Goal: Check status: Check status

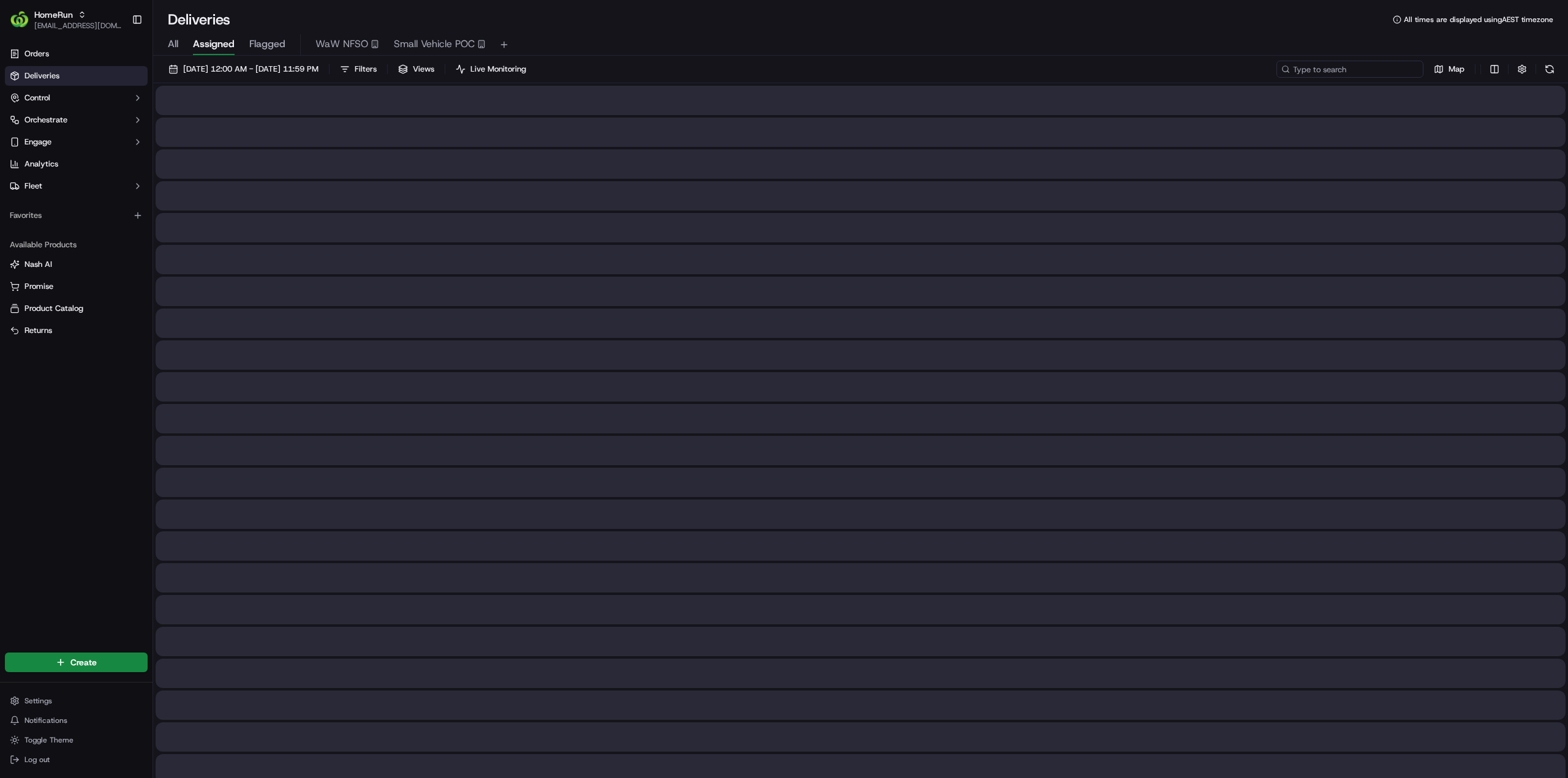
click at [1382, 72] on input at bounding box center [1350, 69] width 147 height 17
paste input "b698e1db-9621-4afa-a046-3d80b896a216"
type input "b698e1db-9621-4afa-a046-3d80b896a216"
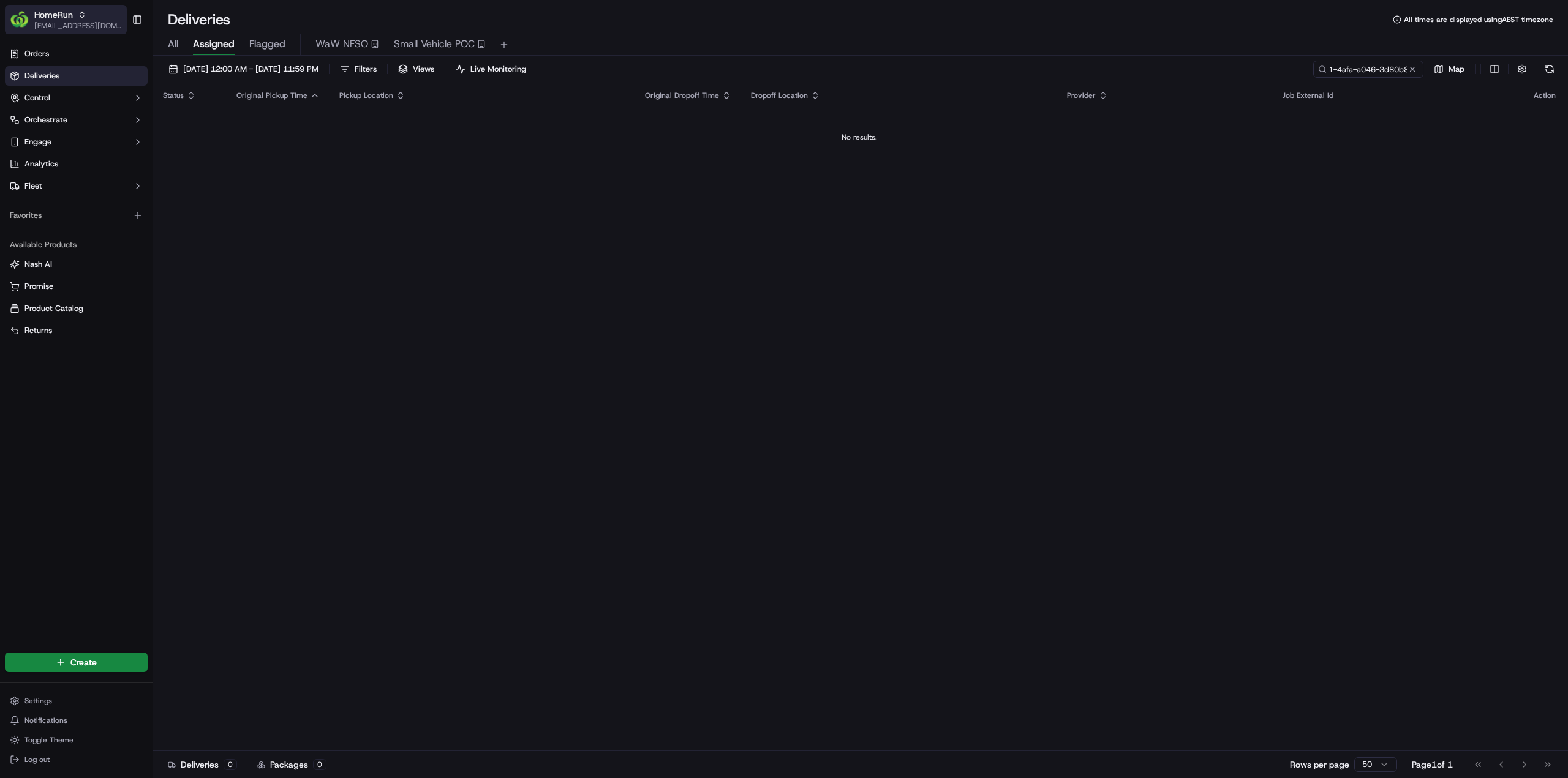
click at [81, 19] on div "HomeRun" at bounding box center [77, 15] width 88 height 12
click at [163, 86] on span "MILKRUN" at bounding box center [174, 88] width 33 height 11
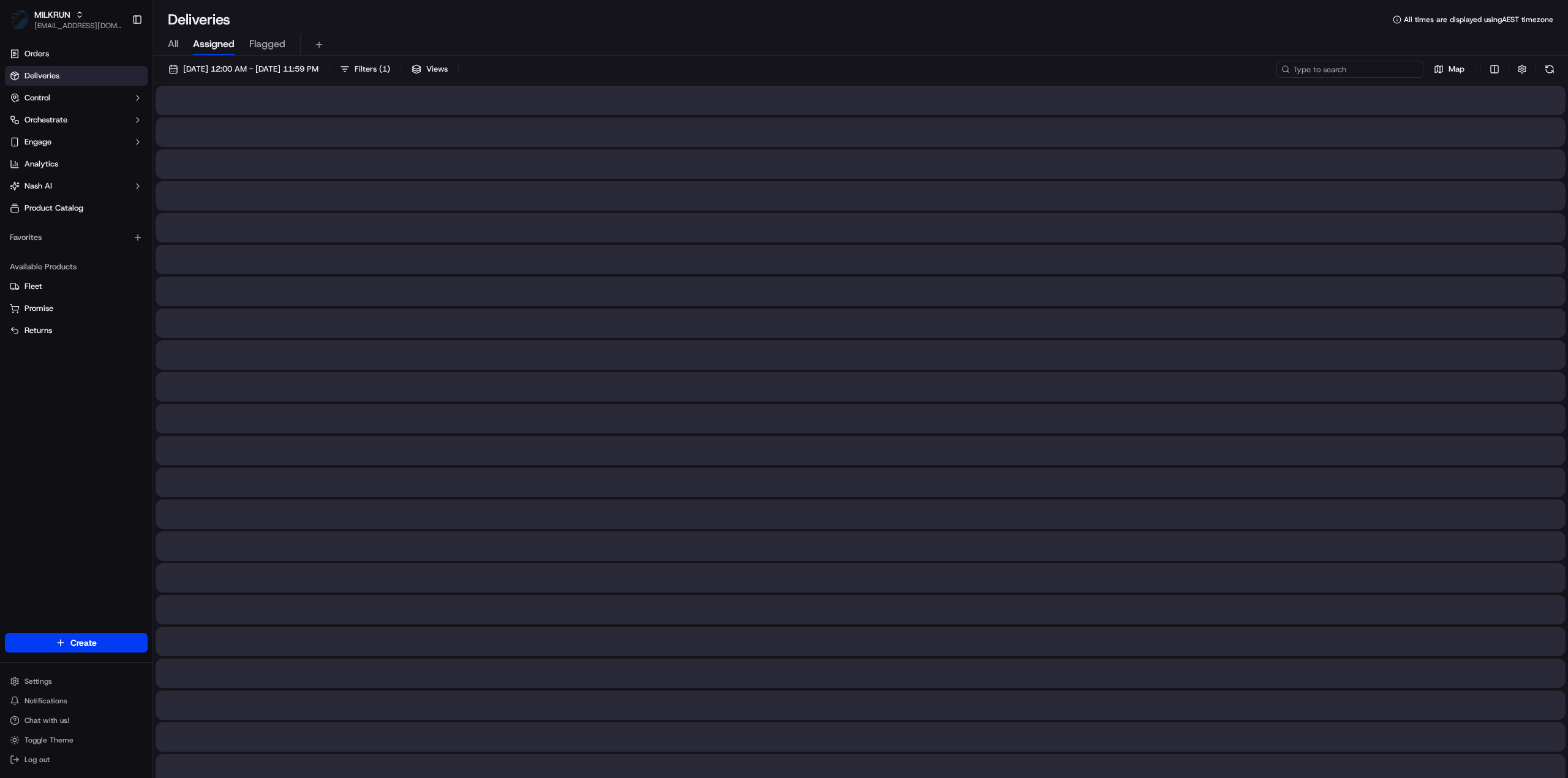
click at [1367, 69] on input at bounding box center [1350, 69] width 147 height 17
paste input "b698e1db-9621-4afa-a046-3d80b896a216"
type input "b698e1db-9621-4afa-a046-3d80b896a216"
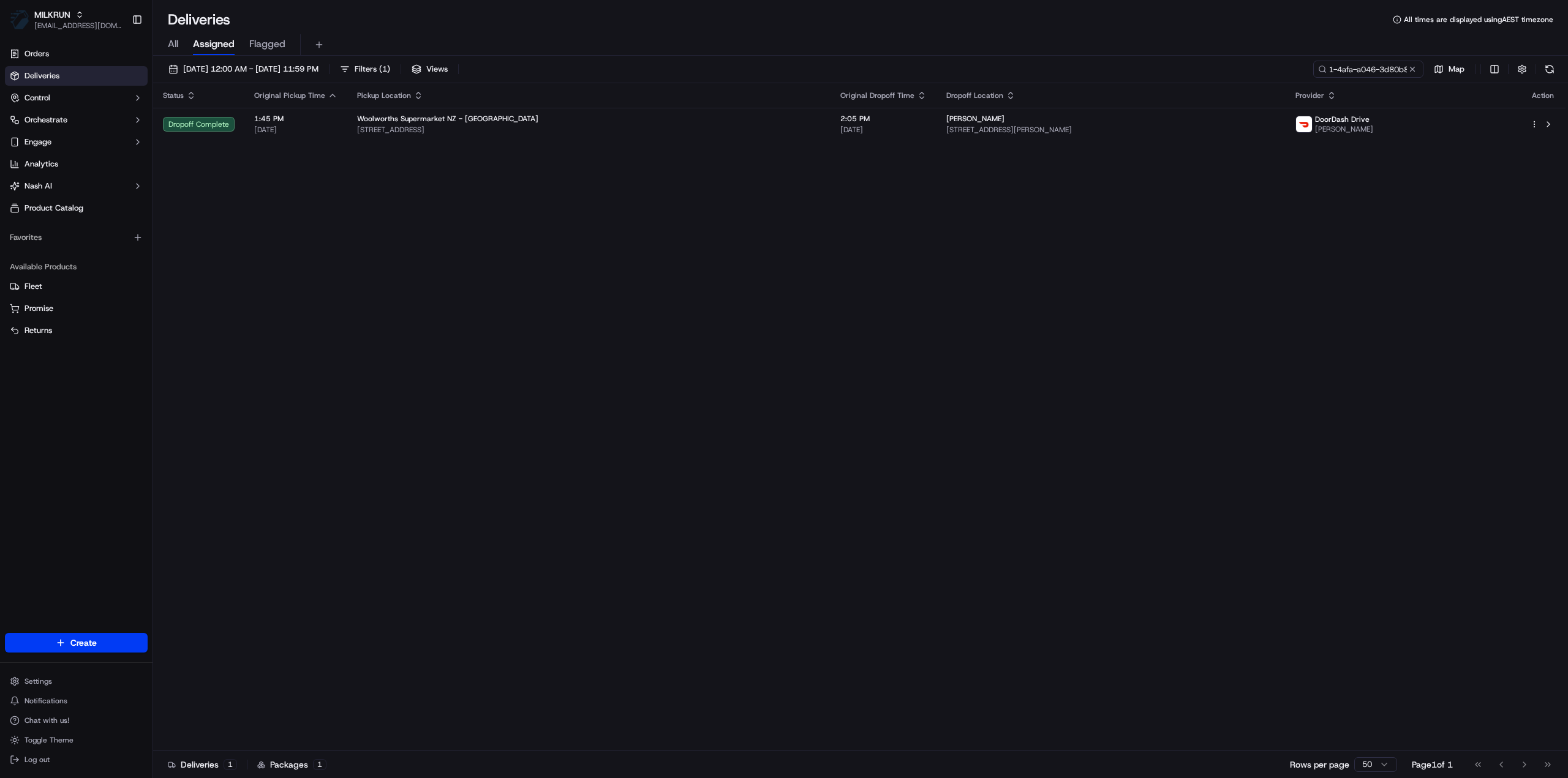
click at [1095, 141] on div "Status Original Pickup Time Pickup Location Original Dropoff Time Dropoff Locat…" at bounding box center [859, 417] width 1412 height 668
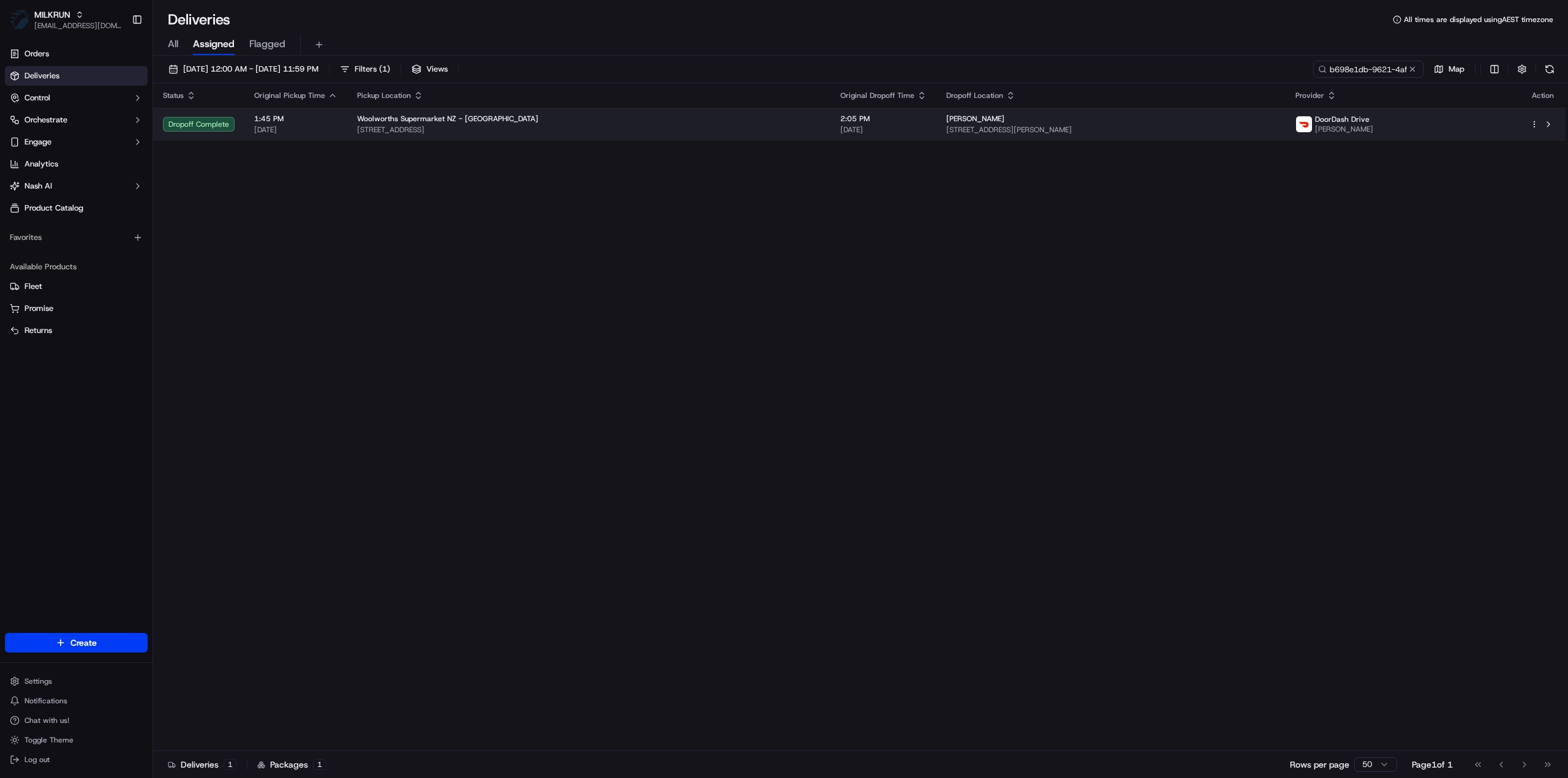
click at [969, 113] on td "George Tuiti 13 Kopu Place, Clendon Park, Auckland 2103, NZ" at bounding box center [1111, 124] width 349 height 33
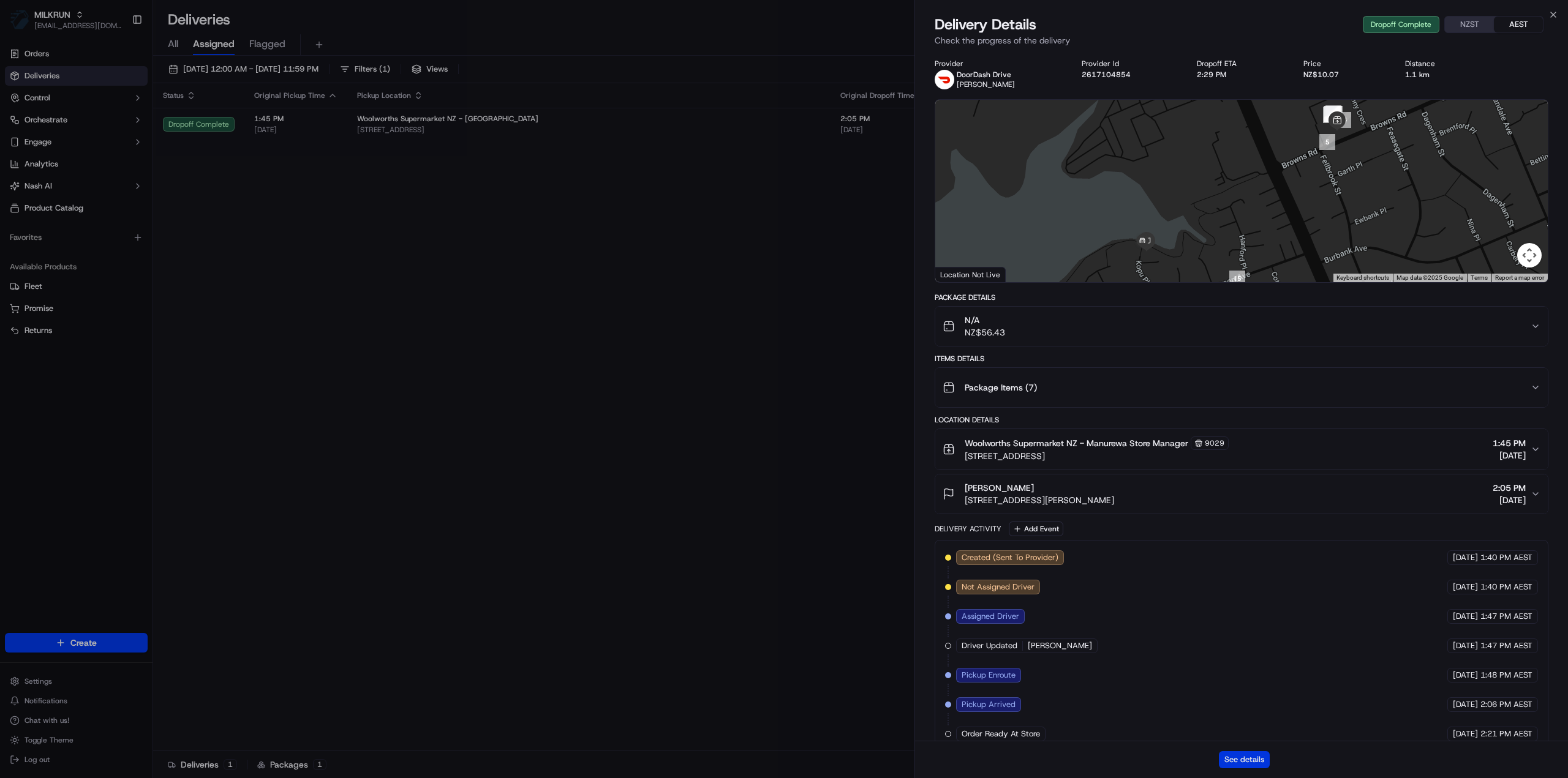
click at [1244, 766] on button "See details" at bounding box center [1244, 760] width 51 height 17
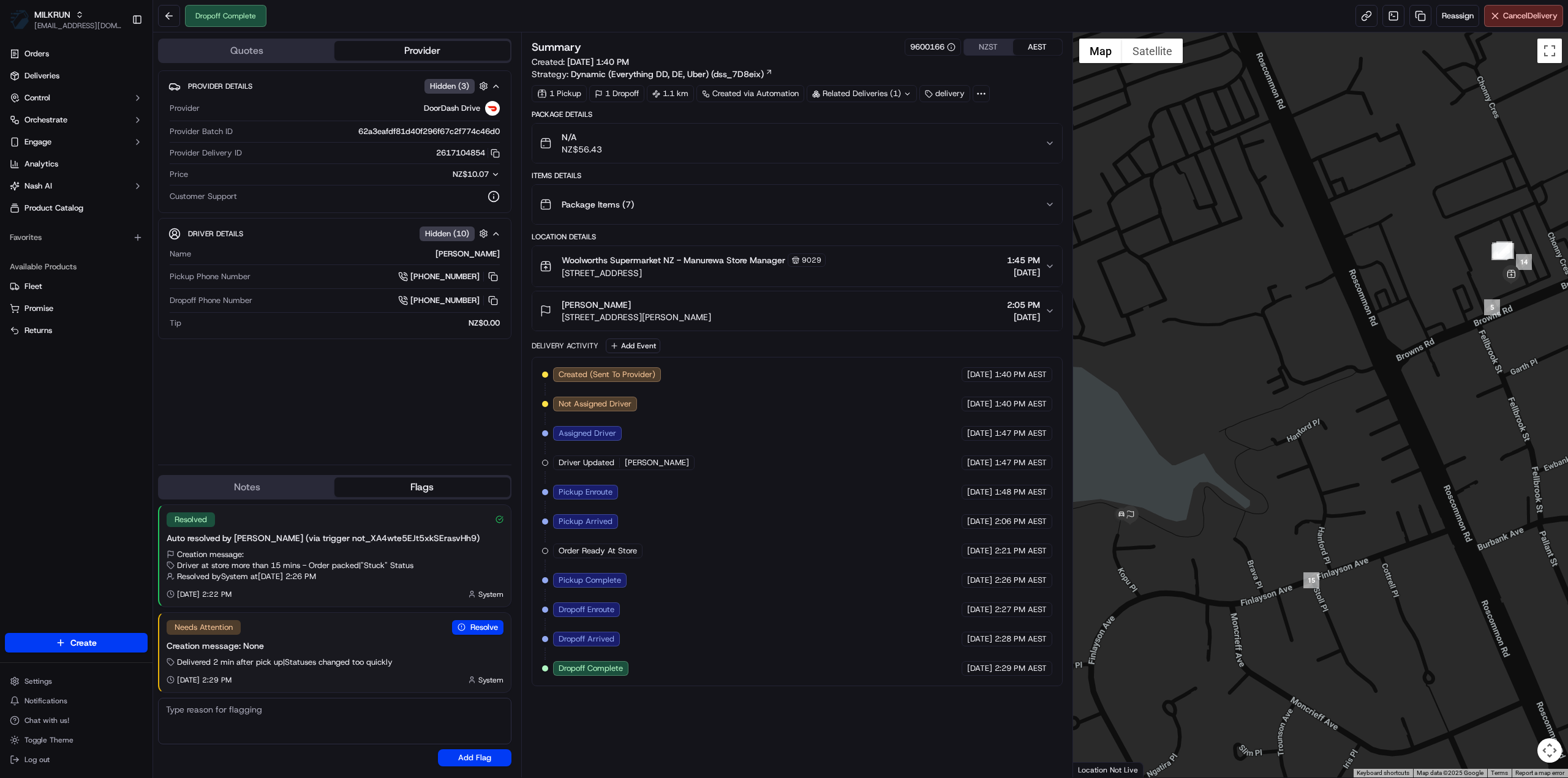
click at [884, 90] on div "Related Deliveries (1)" at bounding box center [862, 93] width 110 height 17
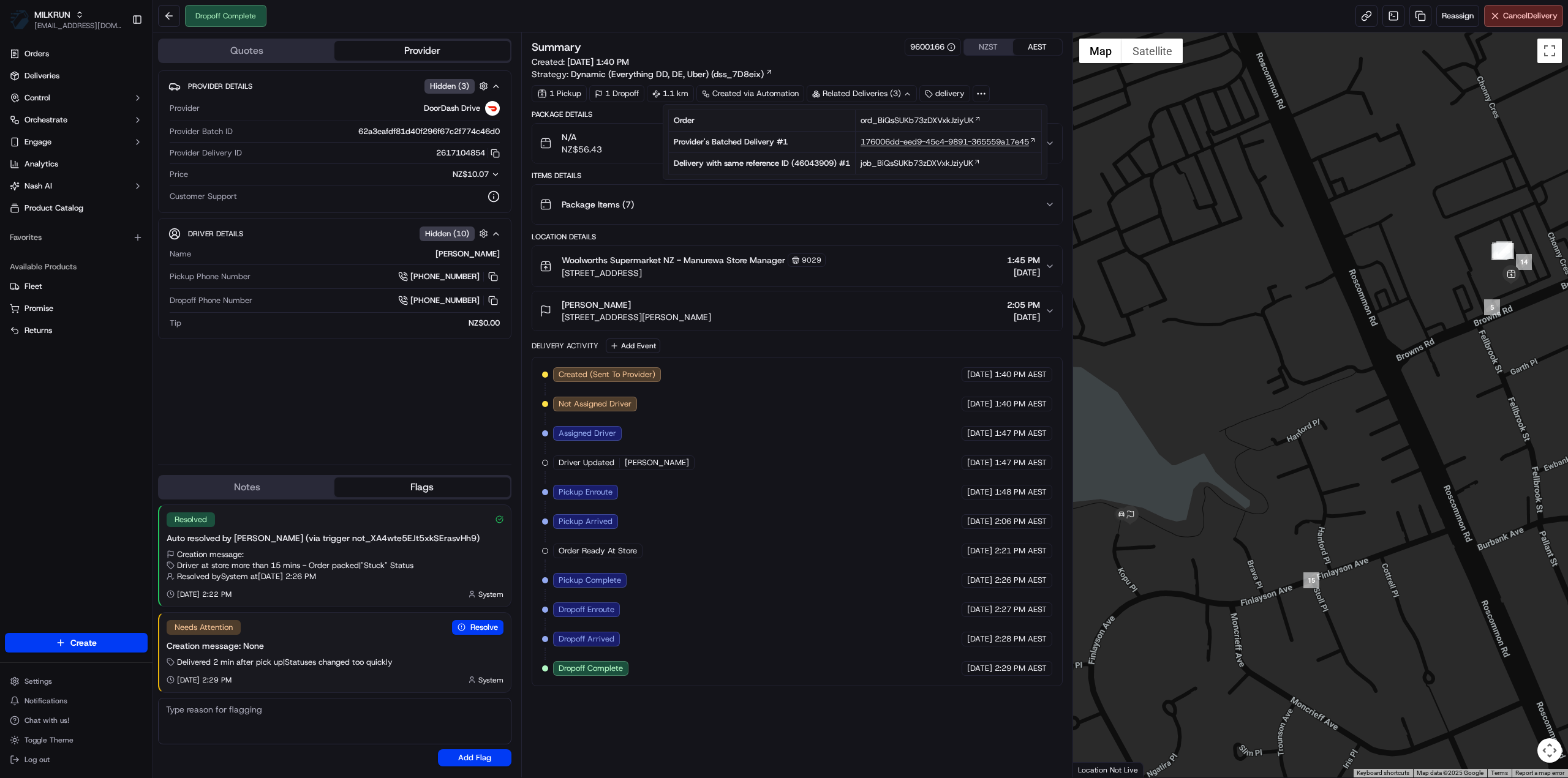
click at [901, 141] on span "176006dd-eed9-45c4-9891-365559a17e45" at bounding box center [945, 142] width 169 height 11
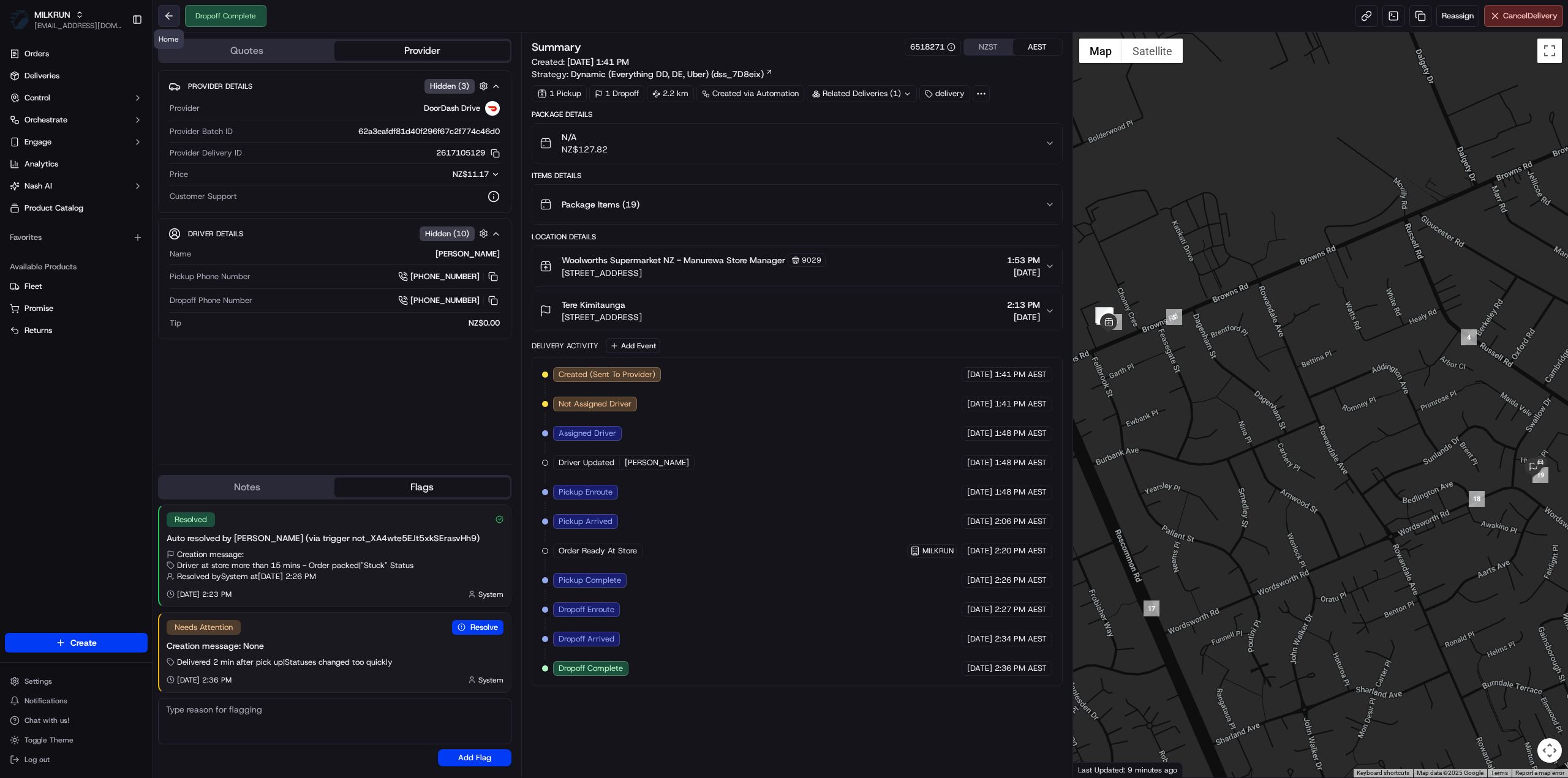
click at [171, 9] on button at bounding box center [169, 16] width 22 height 22
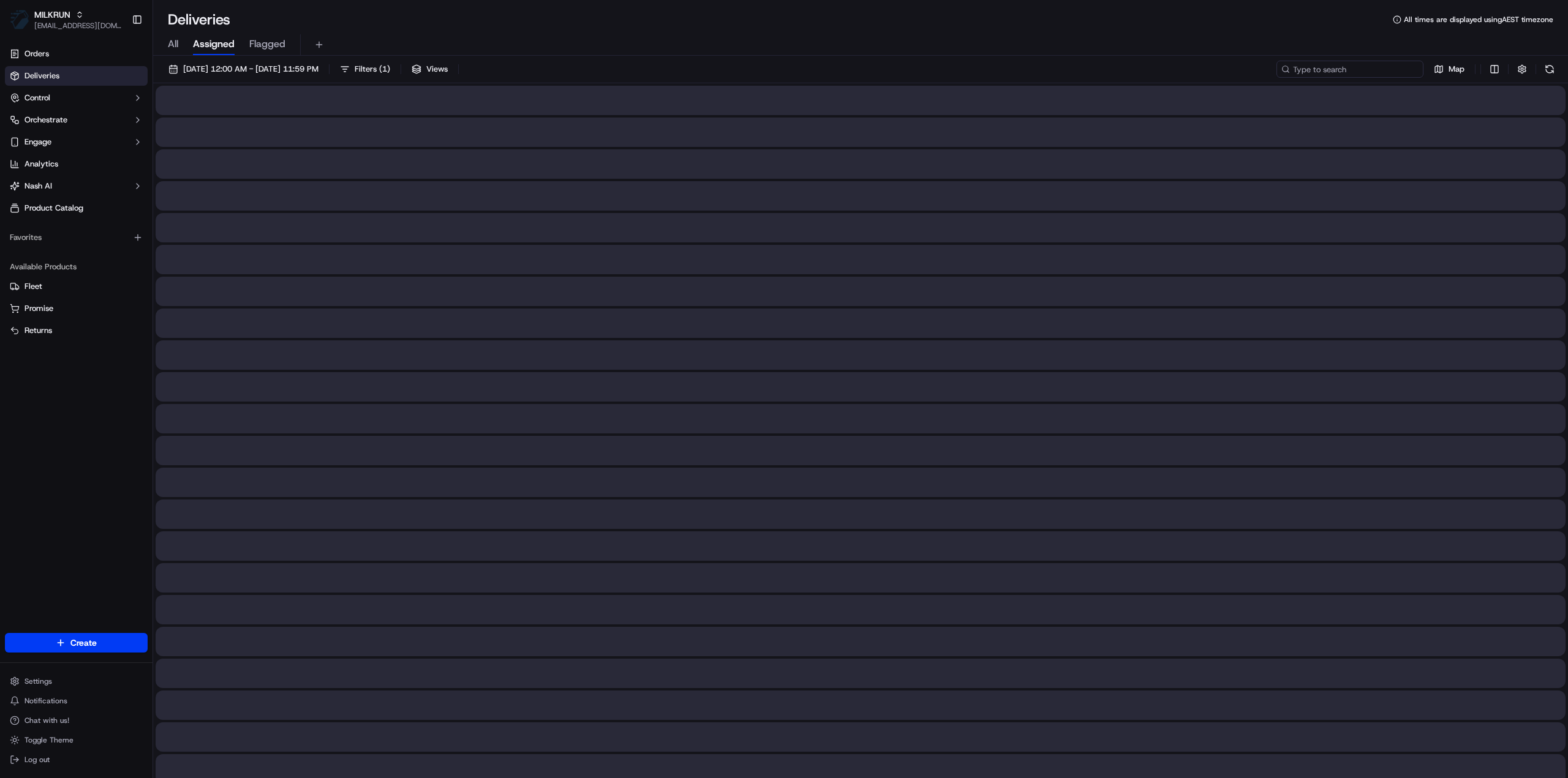
click at [1338, 68] on input at bounding box center [1350, 69] width 147 height 17
paste input "4fb3170f-f384-422f-ae23-771ba6b49599"
type input "4fb3170f-f384-422f-ae23-771ba6b49599"
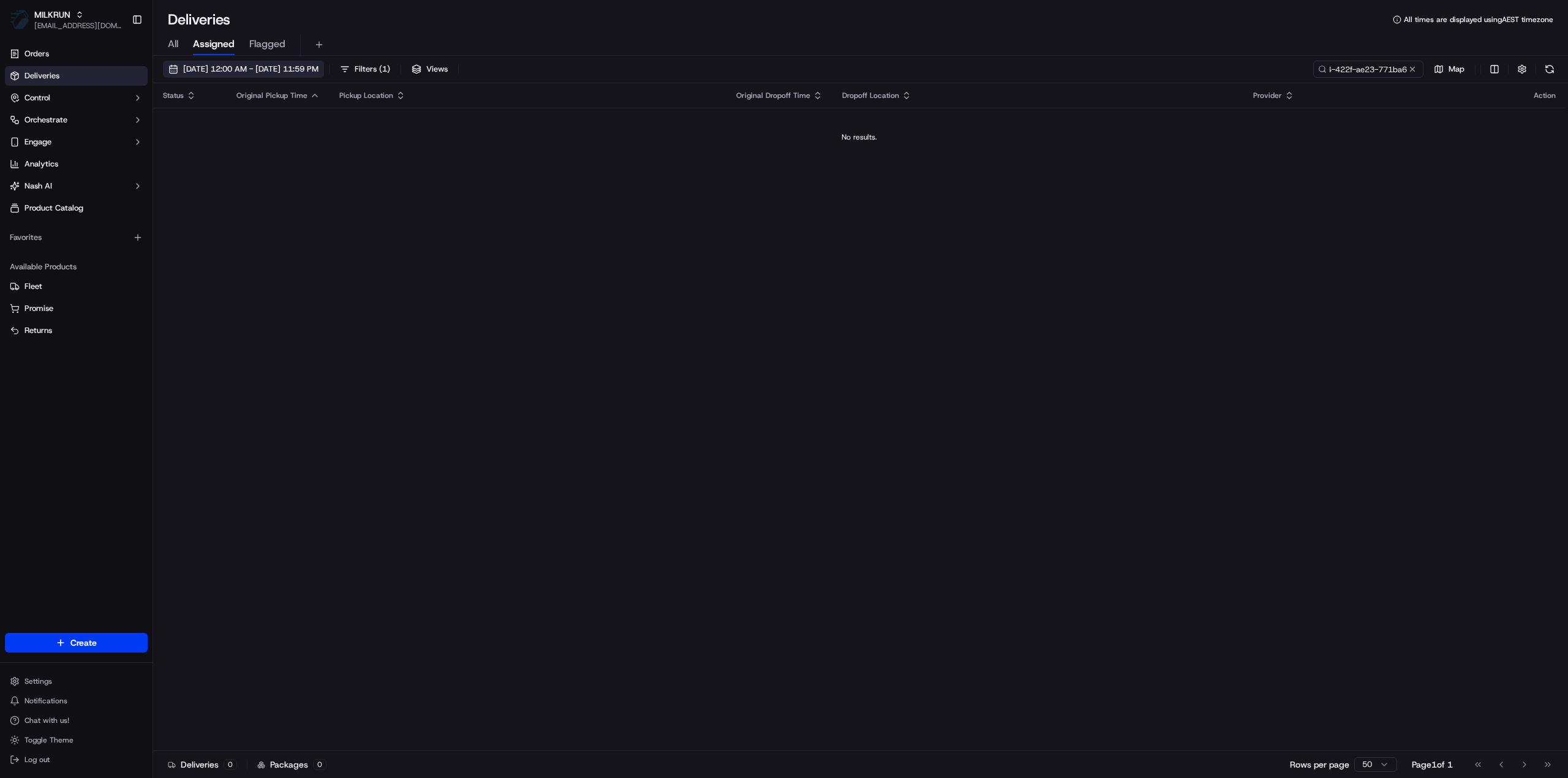
click at [206, 71] on span "16/09/2025 12:00 AM - 16/09/2025 11:59 PM" at bounding box center [250, 69] width 135 height 11
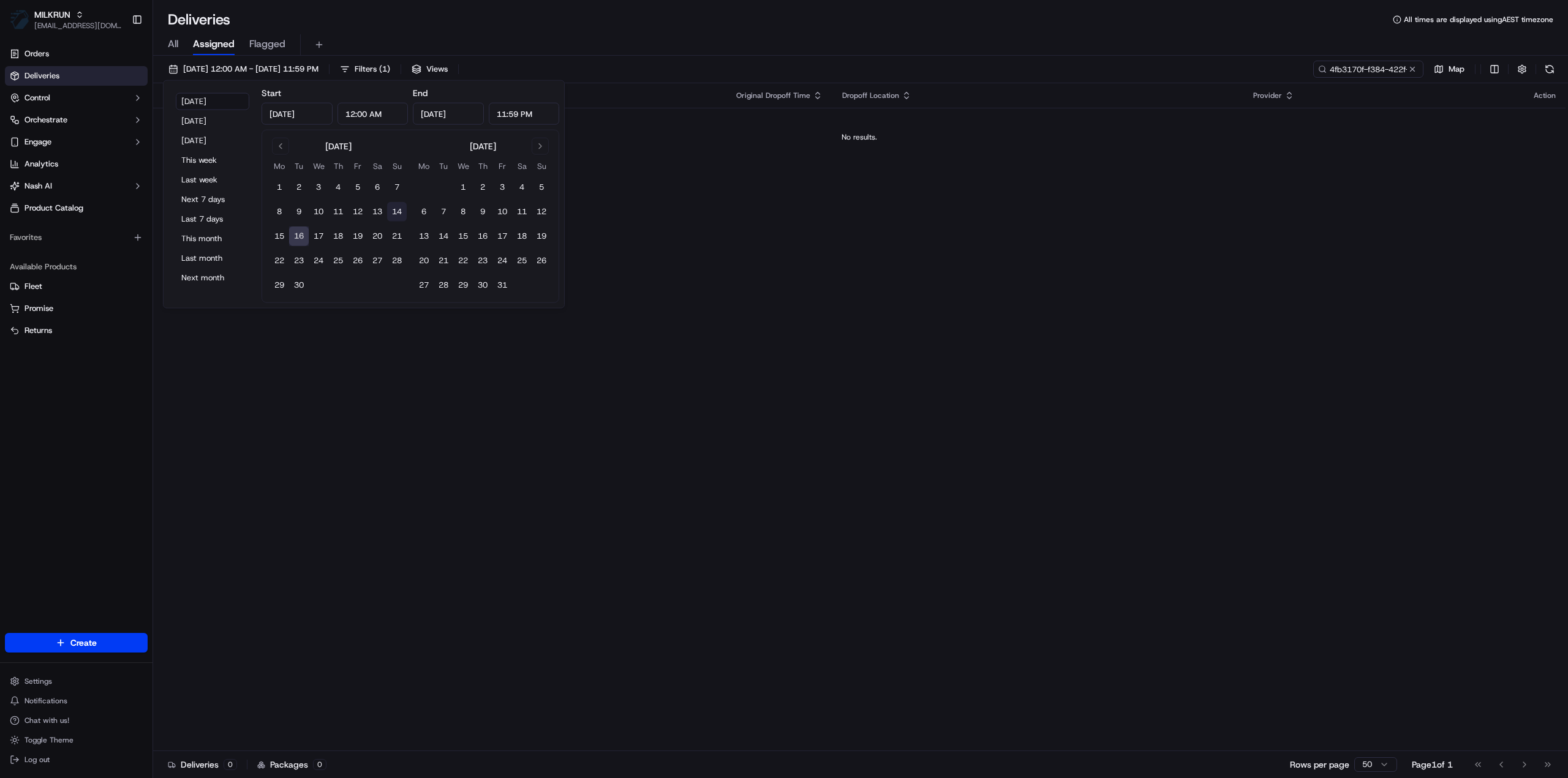
click at [397, 213] on button "14" at bounding box center [396, 211] width 20 height 20
type input "Sep 14, 2025"
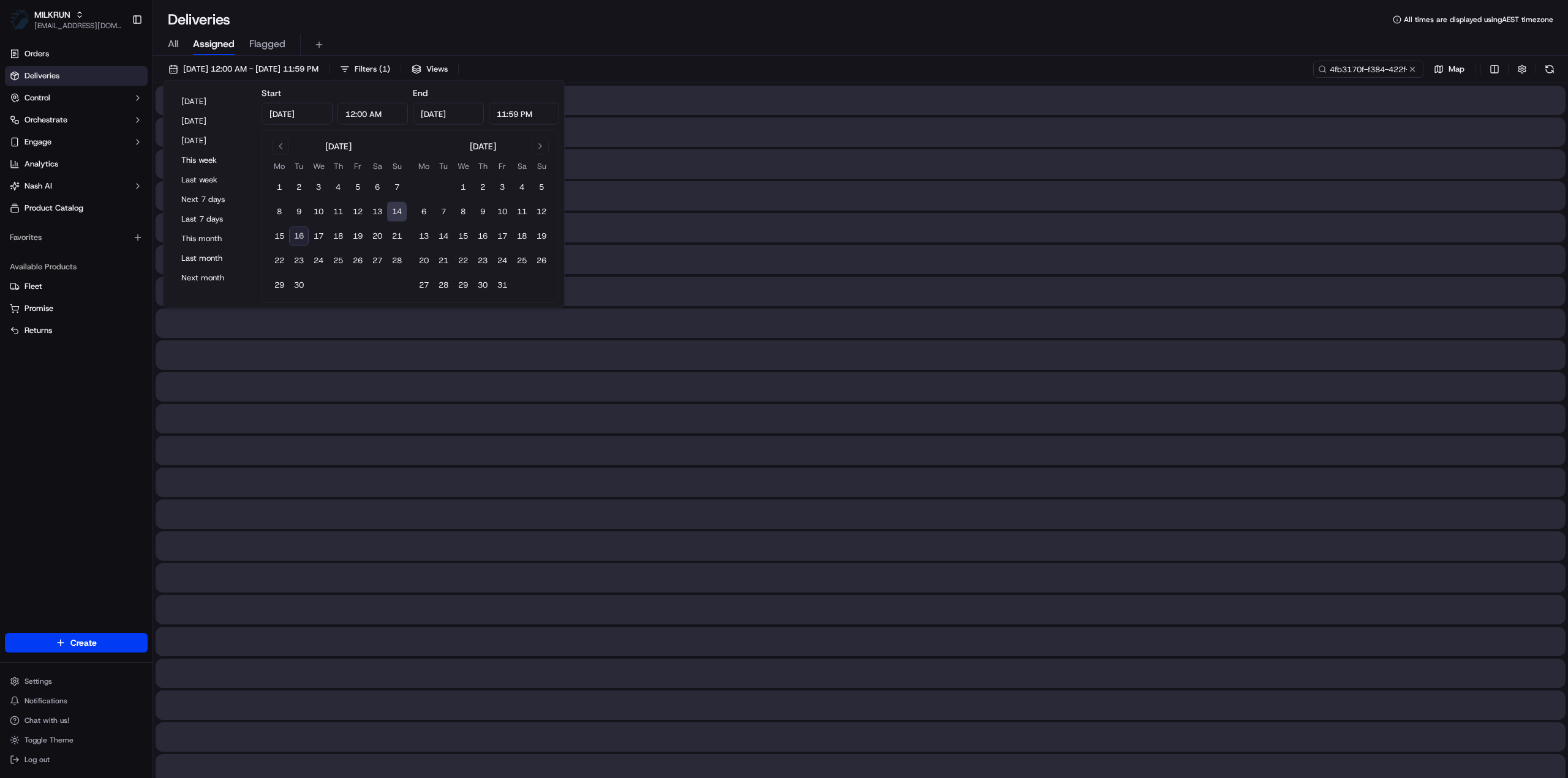
click at [397, 213] on button "14" at bounding box center [396, 211] width 20 height 20
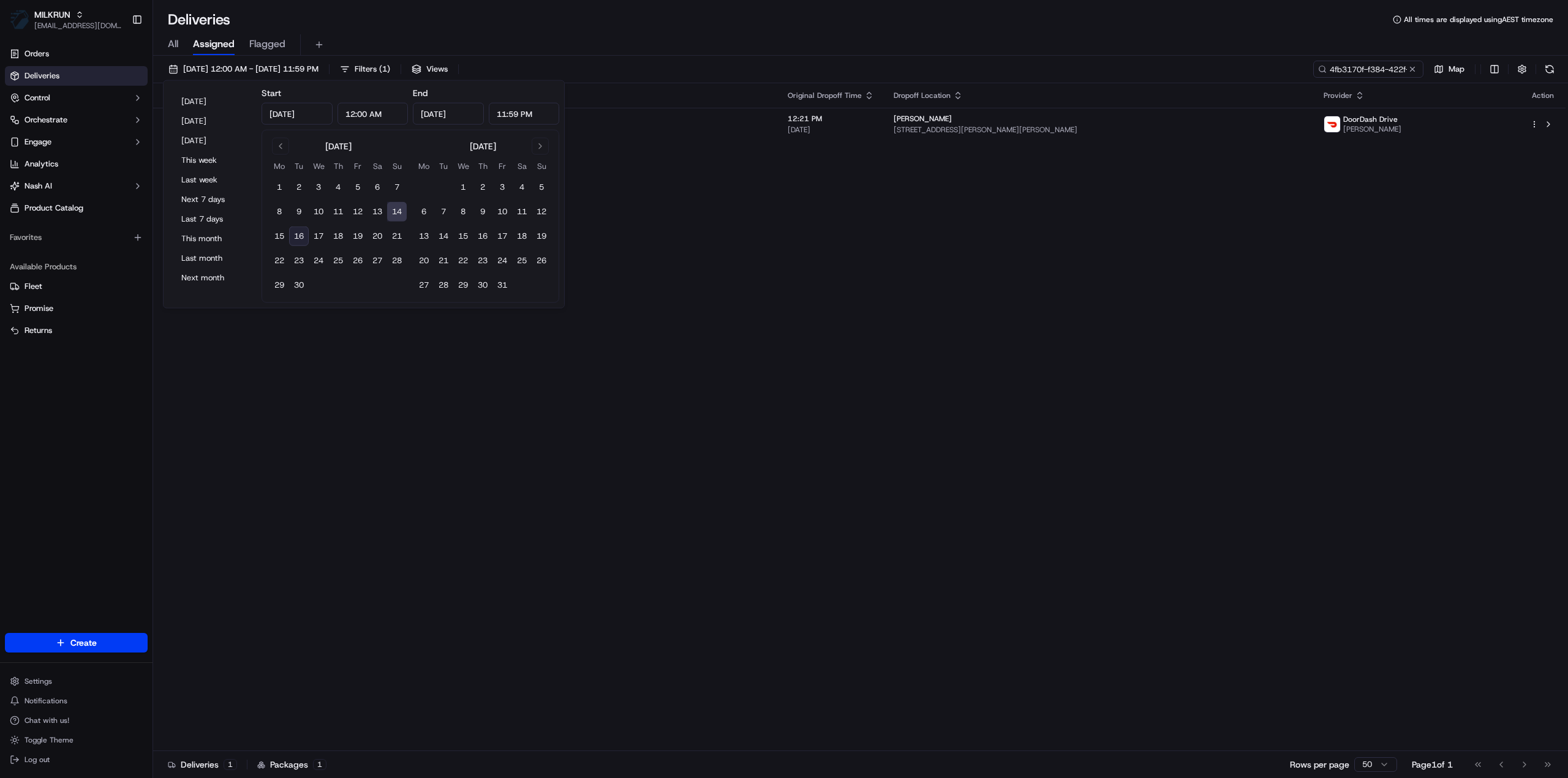
click at [1045, 298] on div "Status Original Pickup Time Pickup Location Original Dropoff Time Dropoff Locat…" at bounding box center [859, 417] width 1412 height 668
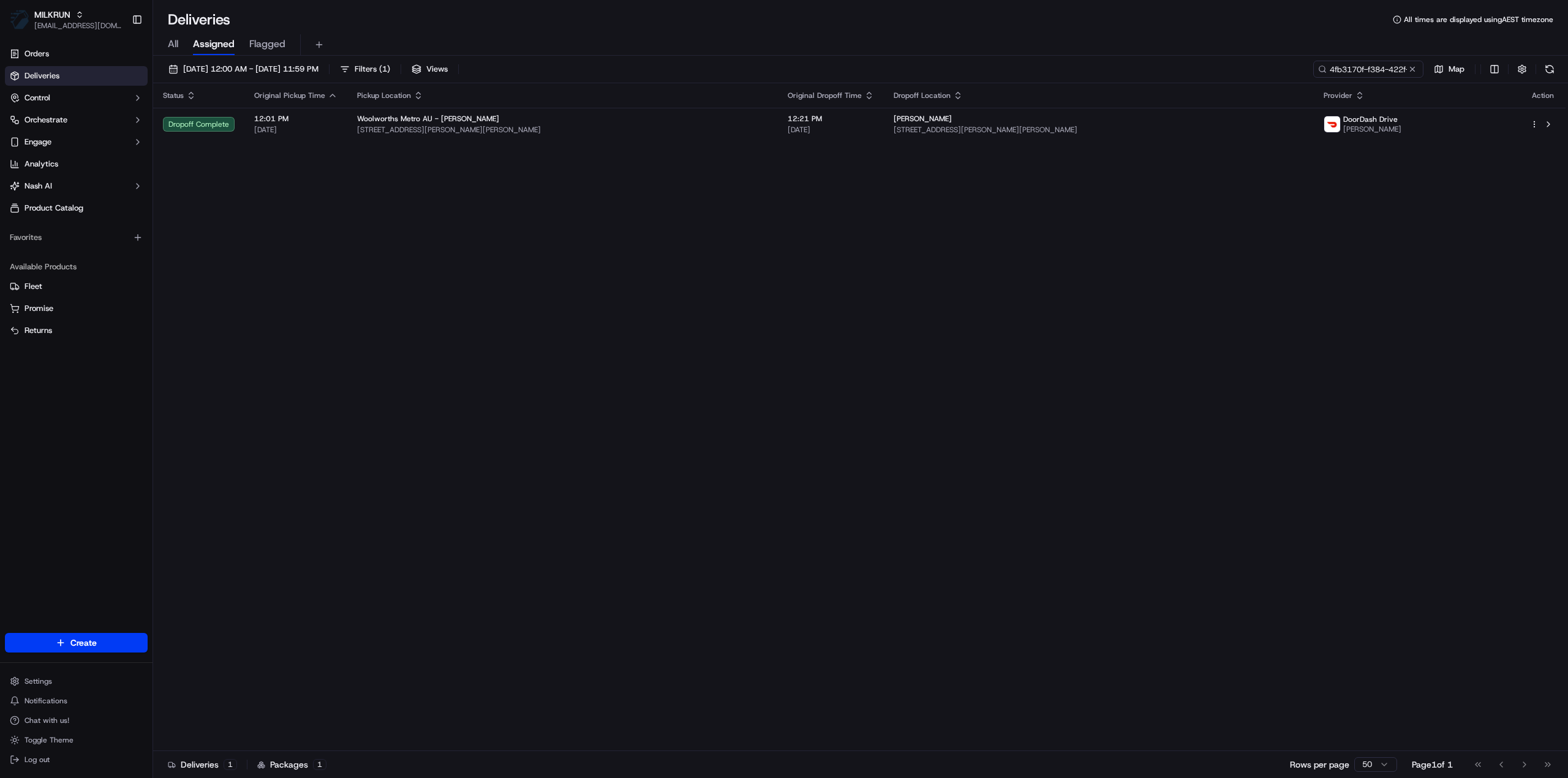
drag, startPoint x: 459, startPoint y: 448, endPoint x: 455, endPoint y: 436, distance: 12.6
click at [455, 431] on div "Status Original Pickup Time Pickup Location Original Dropoff Time Dropoff Locat…" at bounding box center [859, 417] width 1412 height 668
